Goal: Task Accomplishment & Management: Complete application form

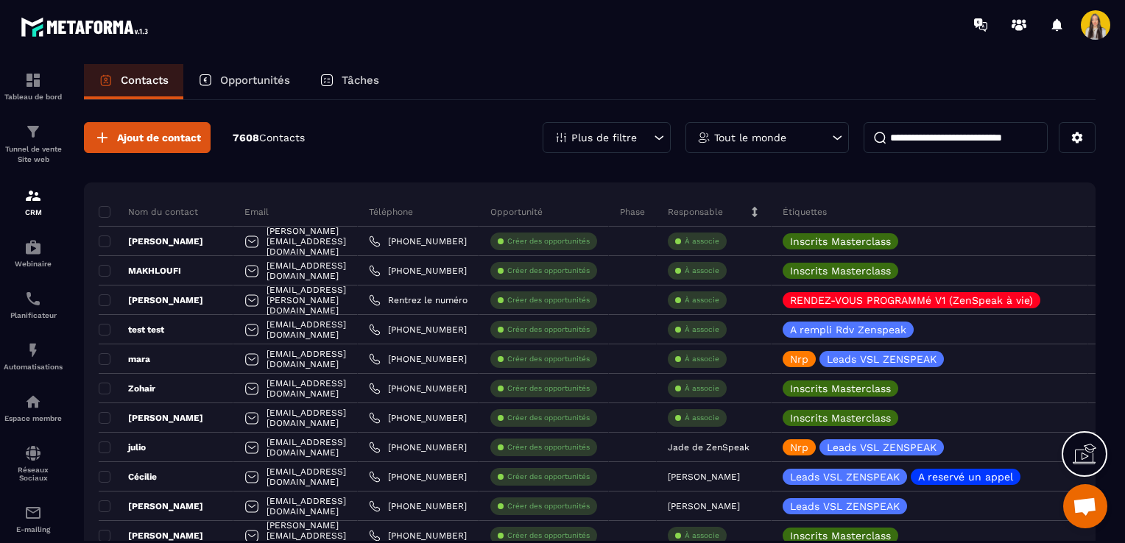
scroll to position [58, 0]
click at [1081, 137] on icon at bounding box center [1077, 137] width 13 height 13
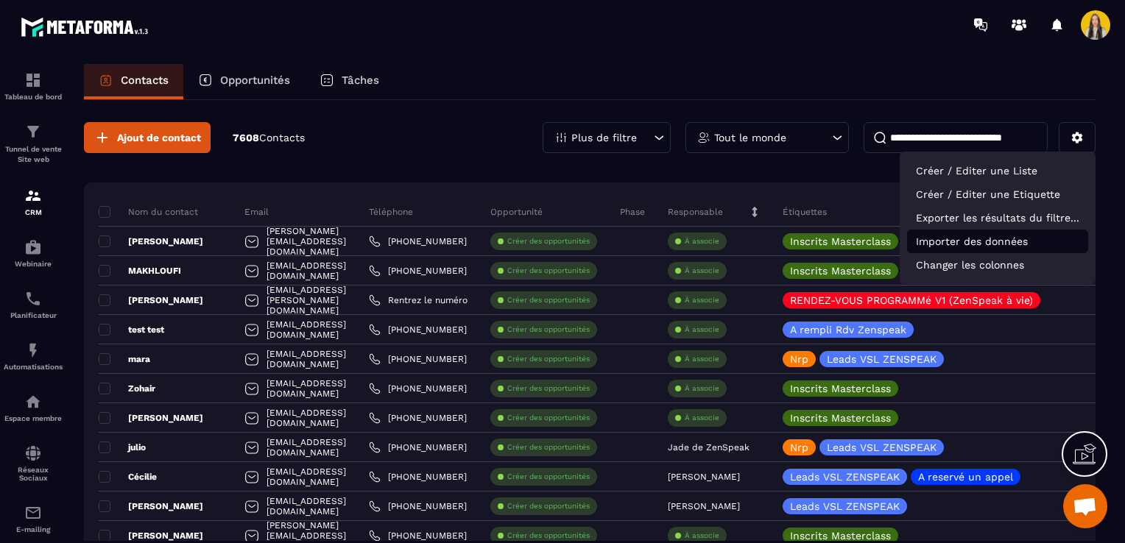
click at [976, 246] on p "Importer des données" at bounding box center [997, 242] width 181 height 24
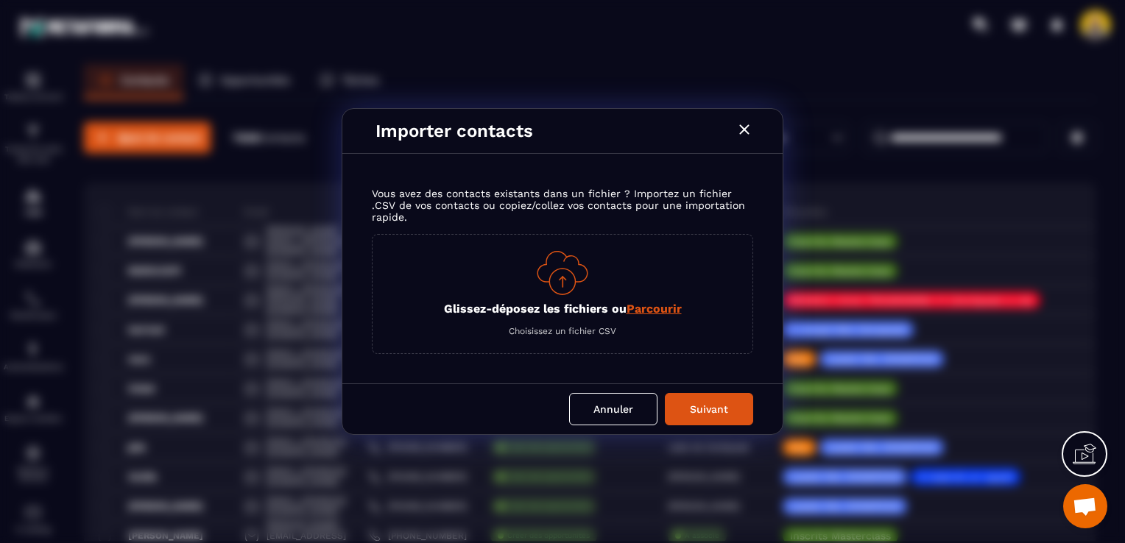
click at [666, 305] on span "Parcourir" at bounding box center [654, 309] width 55 height 14
click at [0, 0] on input "Glissez-déposez les fichiers ou Parcourir" at bounding box center [0, 0] width 0 height 0
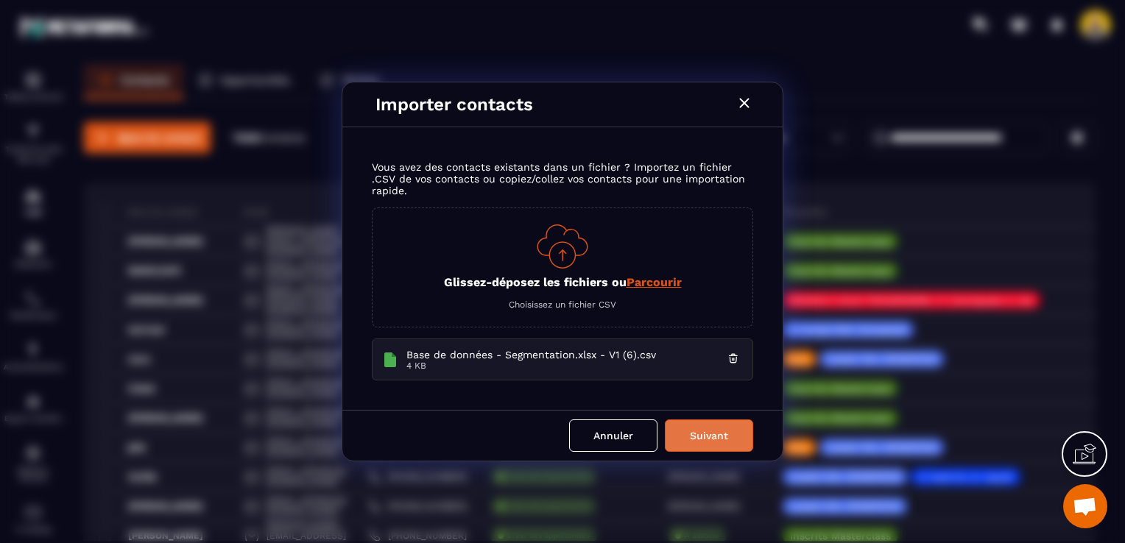
click at [705, 431] on button "Suivant" at bounding box center [709, 436] width 88 height 32
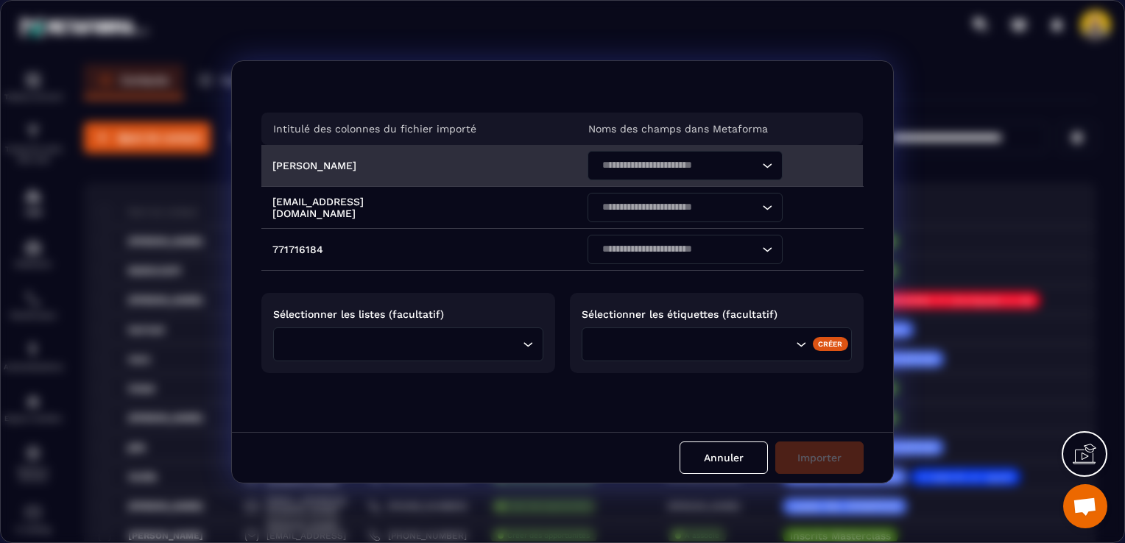
click at [666, 157] on div "Search for option" at bounding box center [678, 165] width 164 height 29
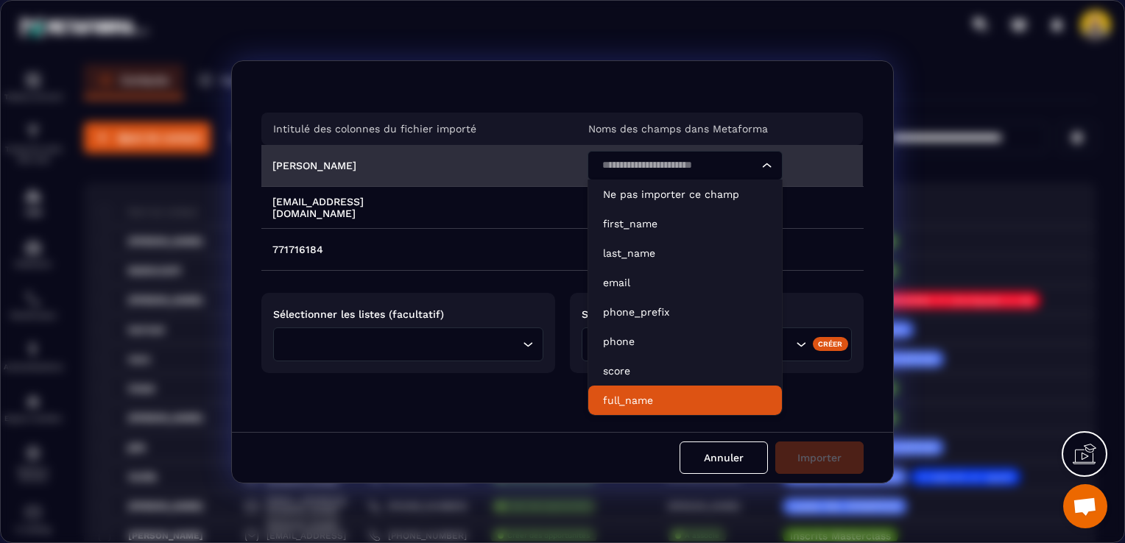
click at [612, 393] on p "full_name" at bounding box center [685, 400] width 164 height 15
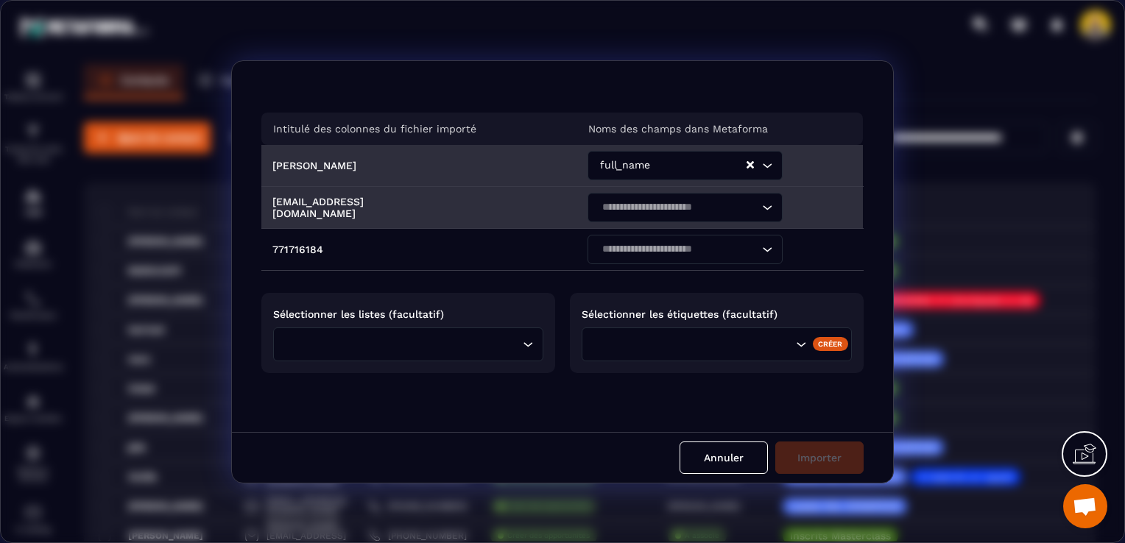
click at [646, 214] on input "Search for option" at bounding box center [677, 208] width 161 height 16
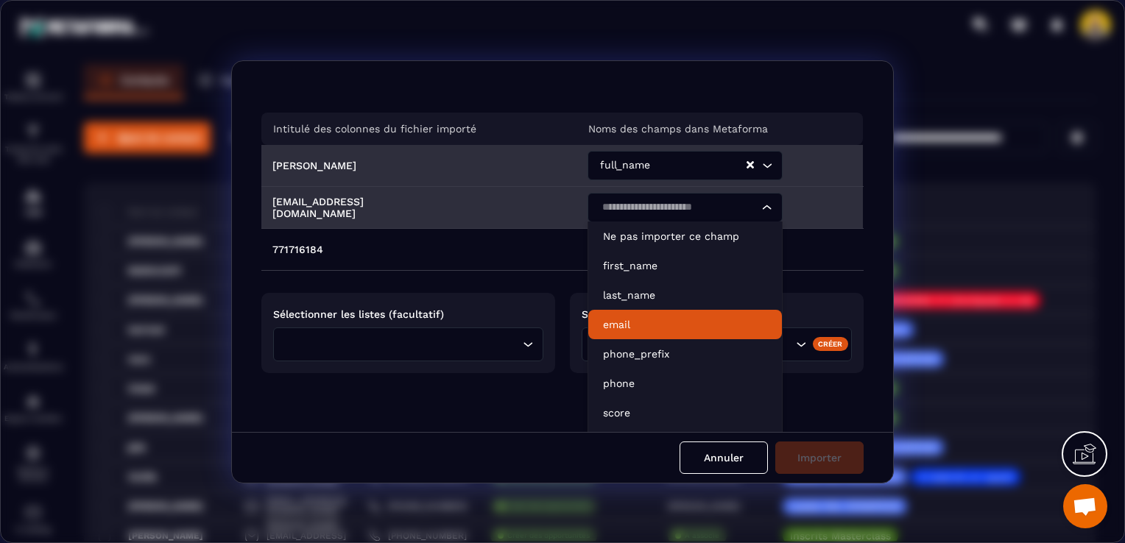
click at [643, 311] on li "email" at bounding box center [685, 324] width 194 height 29
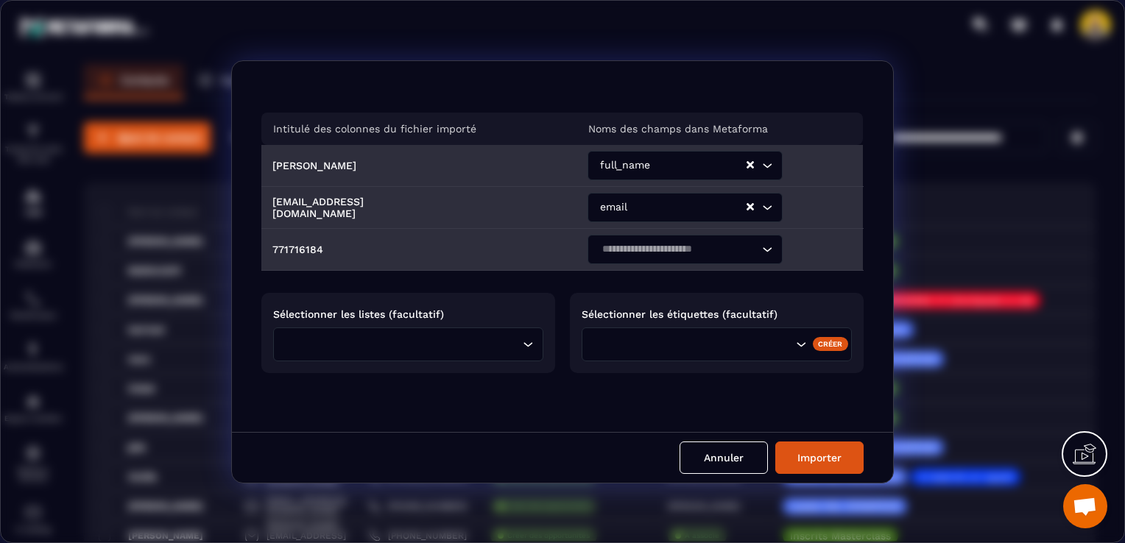
click at [639, 244] on input "Search for option" at bounding box center [677, 250] width 161 height 16
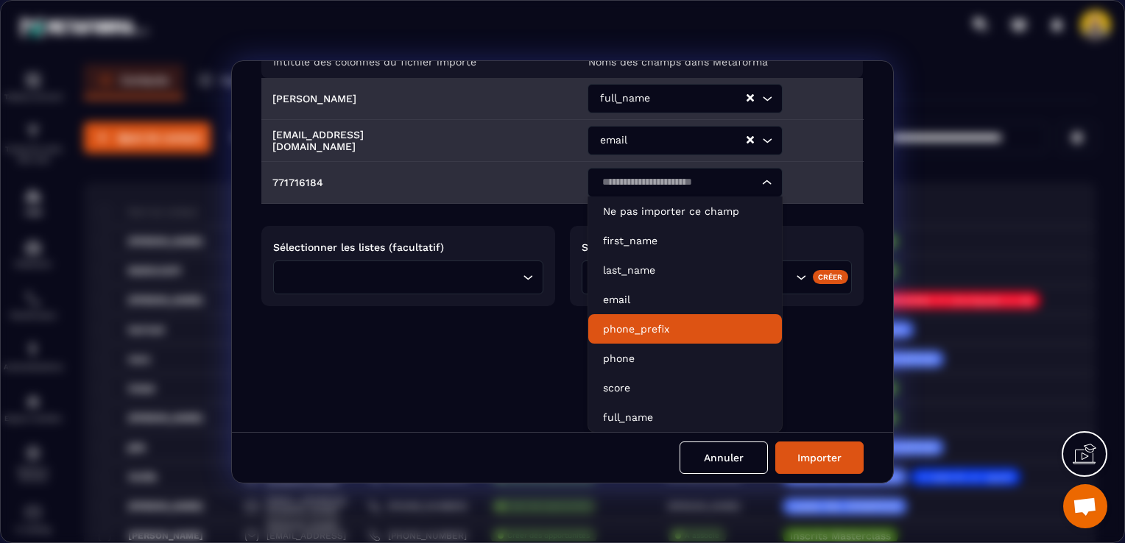
scroll to position [68, 0]
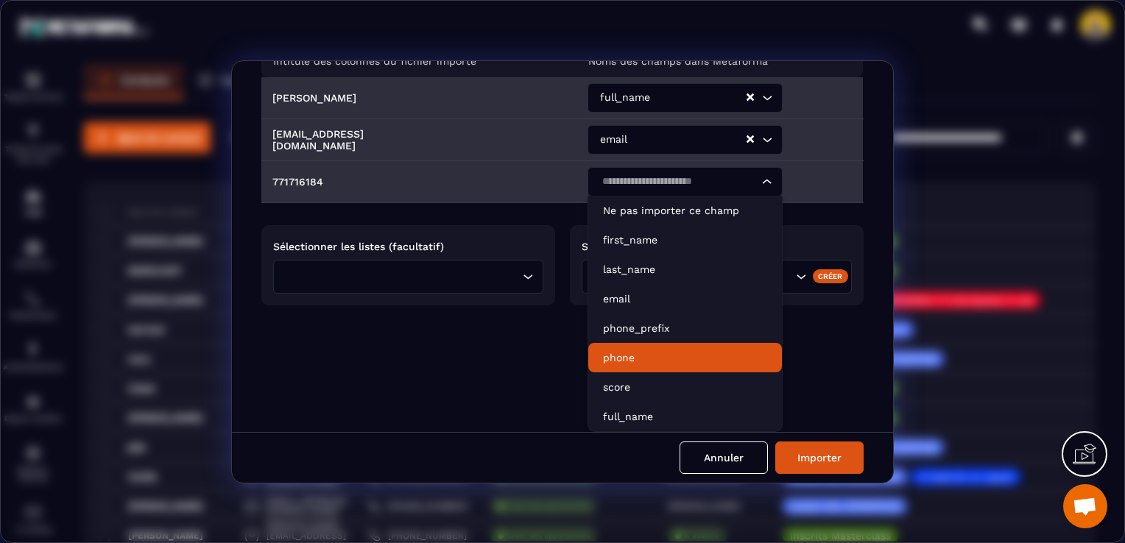
click at [627, 356] on p "phone" at bounding box center [685, 358] width 164 height 15
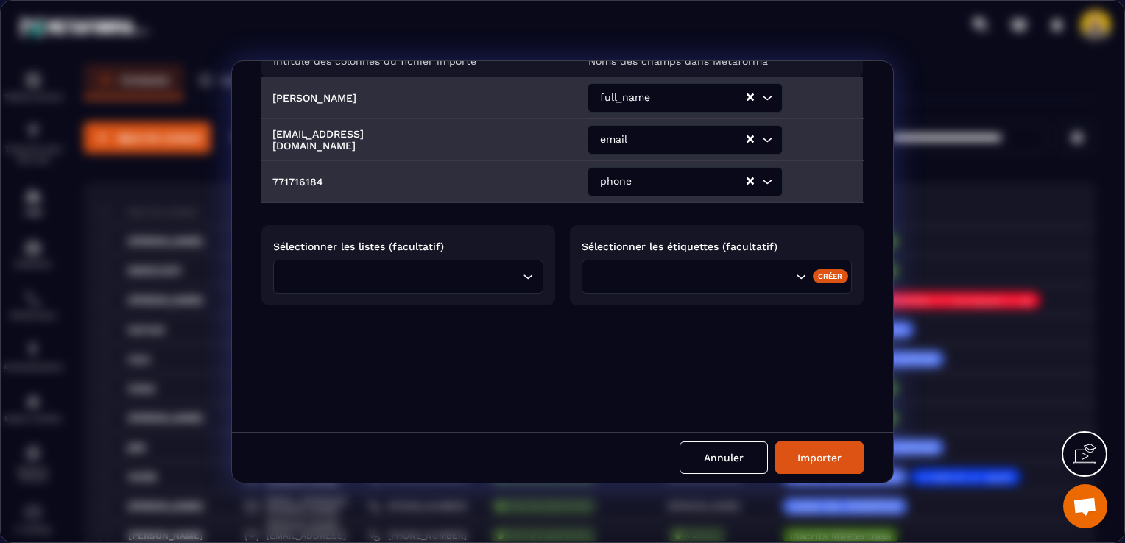
scroll to position [0, 0]
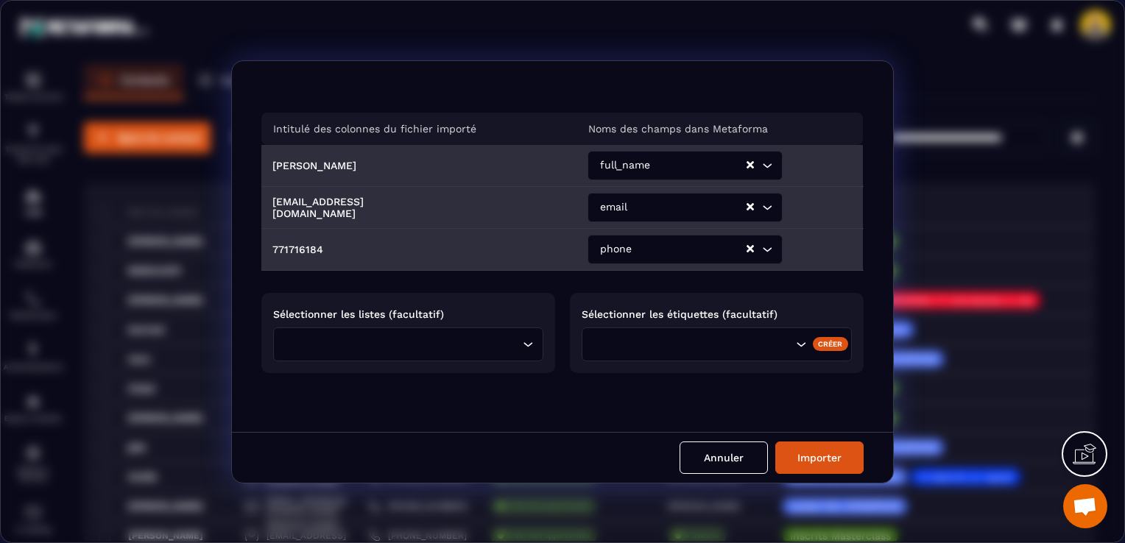
click at [465, 333] on div "Loading..." at bounding box center [408, 345] width 270 height 34
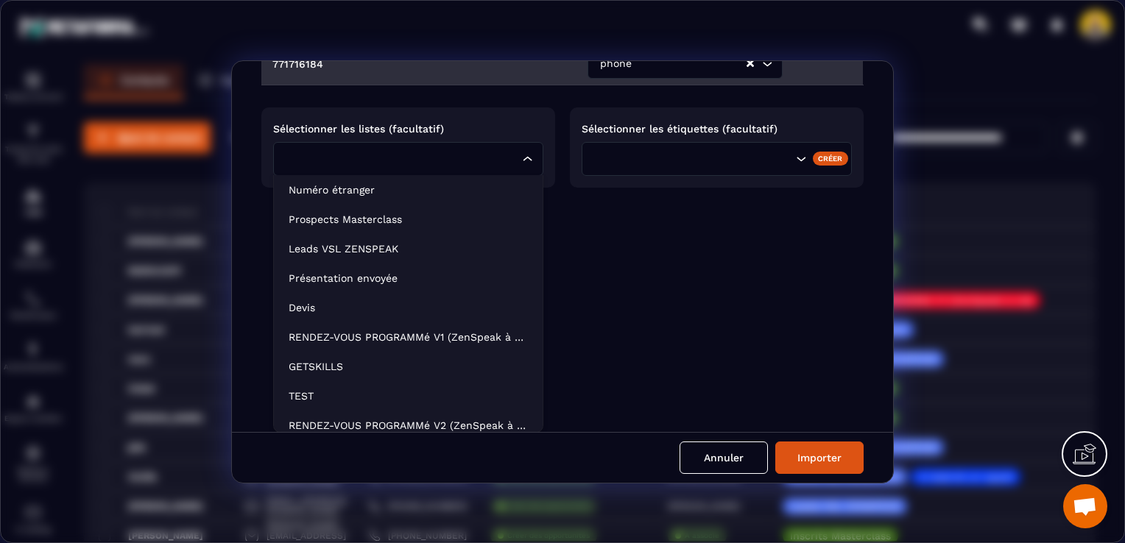
scroll to position [243, 0]
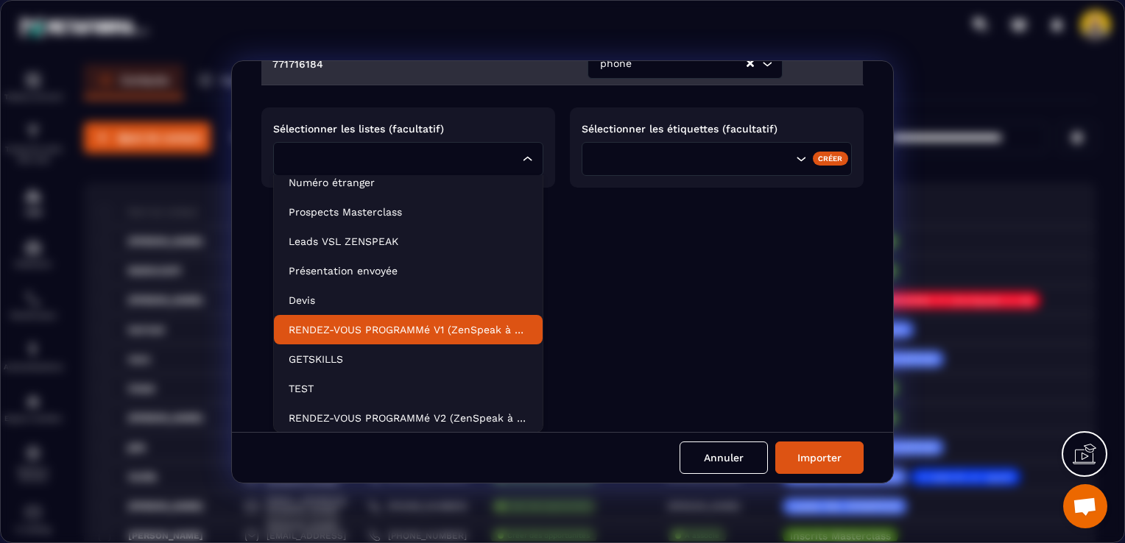
click at [445, 325] on p "RENDEZ-VOUS PROGRAMMé V1 (ZenSpeak à vie)" at bounding box center [408, 330] width 239 height 15
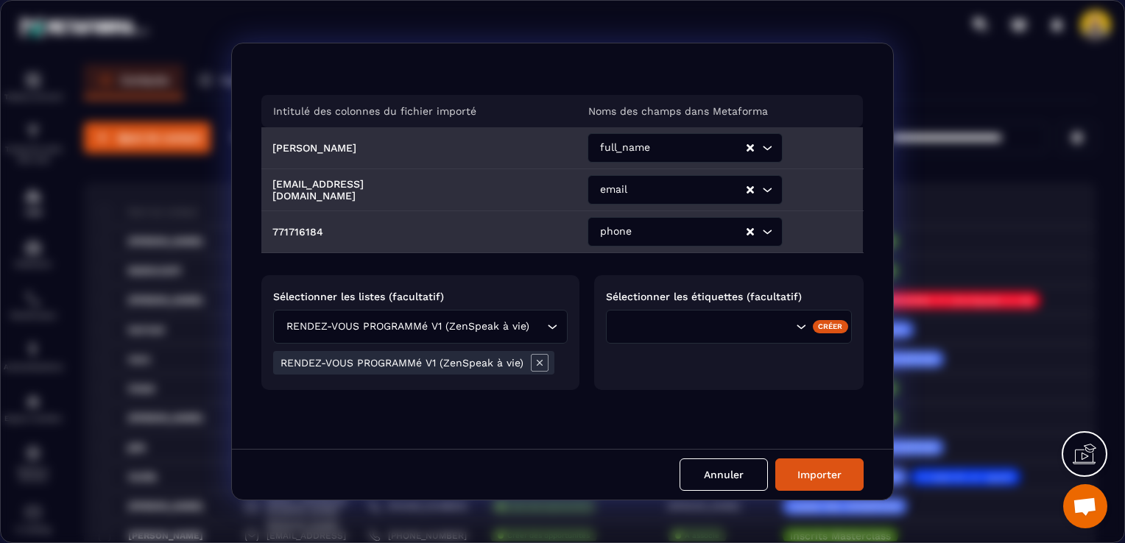
scroll to position [0, 0]
click at [796, 470] on button "Importer" at bounding box center [819, 475] width 88 height 32
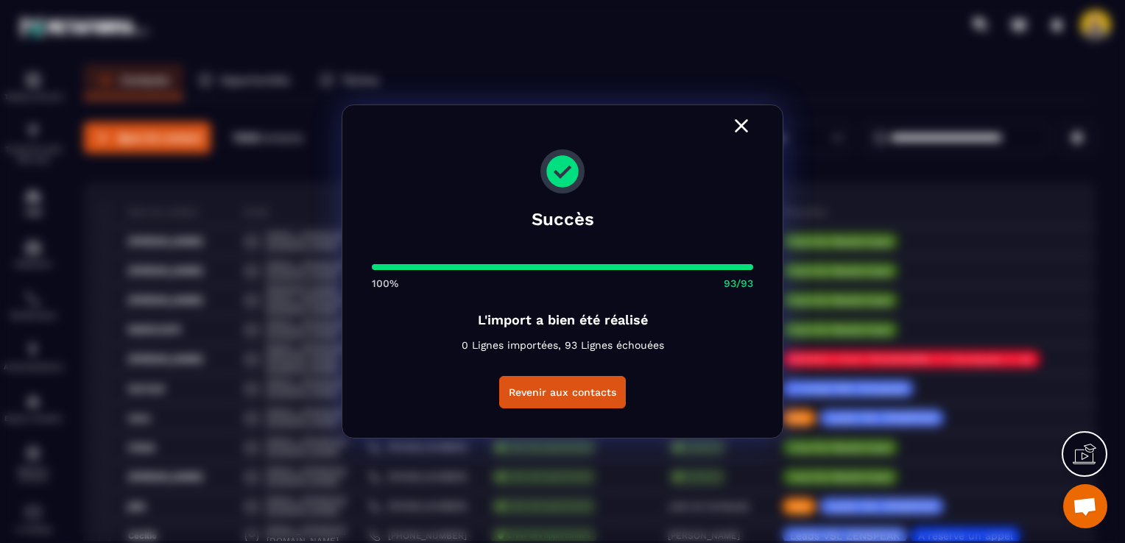
click at [738, 133] on icon "Modal window" at bounding box center [742, 126] width 24 height 24
